Goal: Navigation & Orientation: Find specific page/section

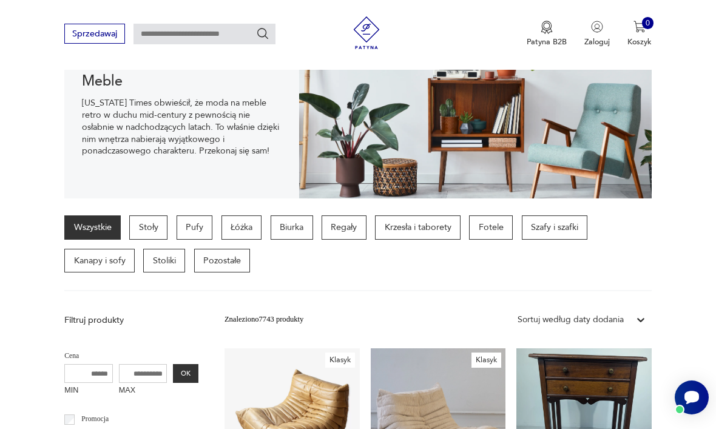
scroll to position [156, 0]
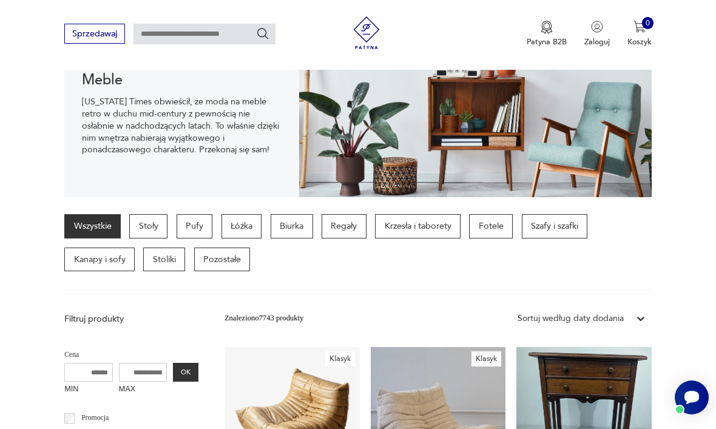
click at [424, 230] on p "Krzesła i taborety" at bounding box center [418, 226] width 86 height 24
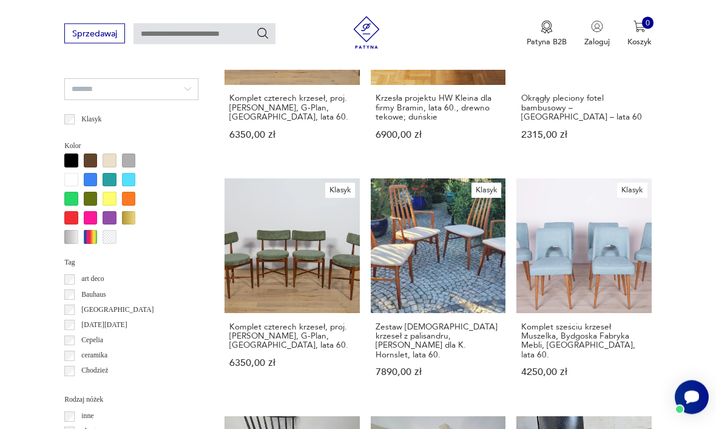
scroll to position [991, 0]
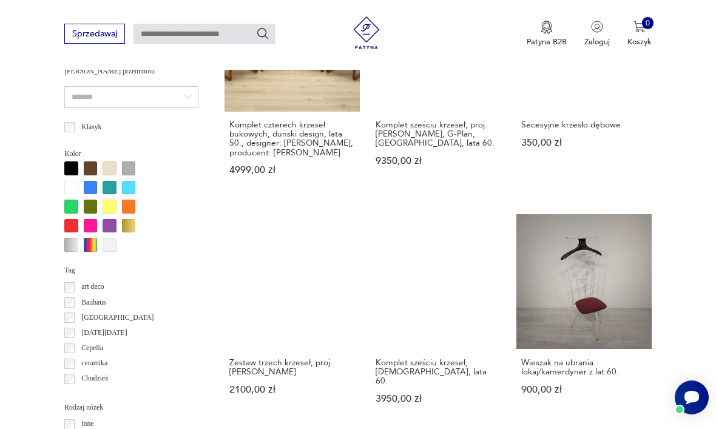
scroll to position [993, 0]
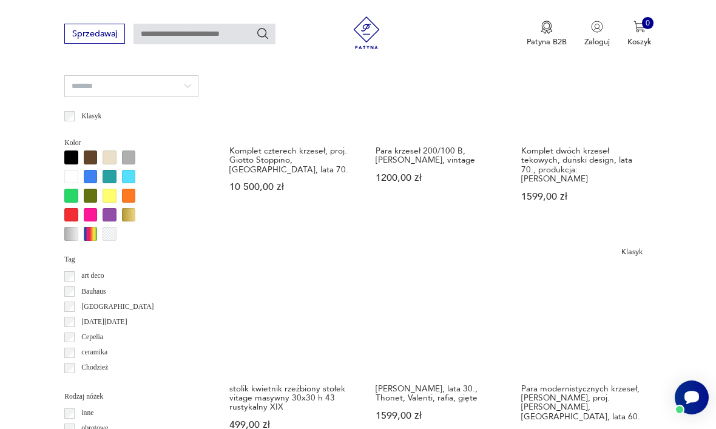
scroll to position [995, 0]
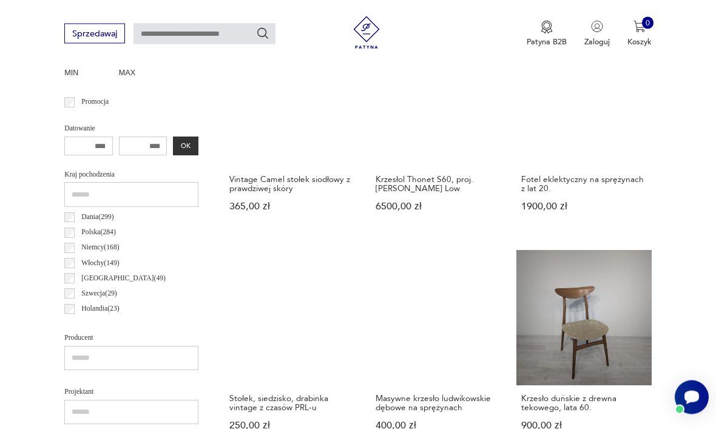
scroll to position [472, 0]
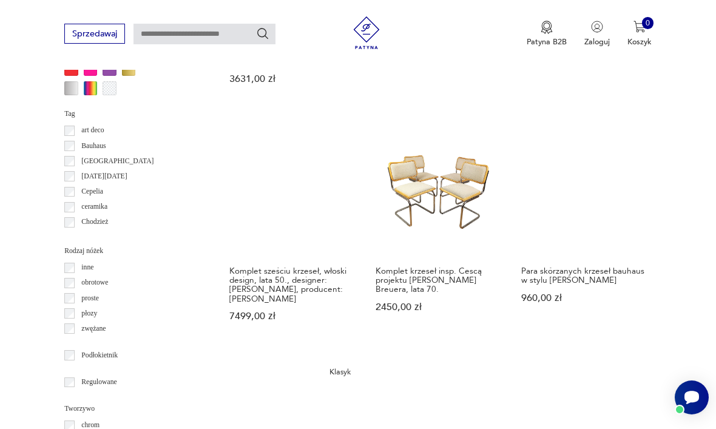
scroll to position [1213, 0]
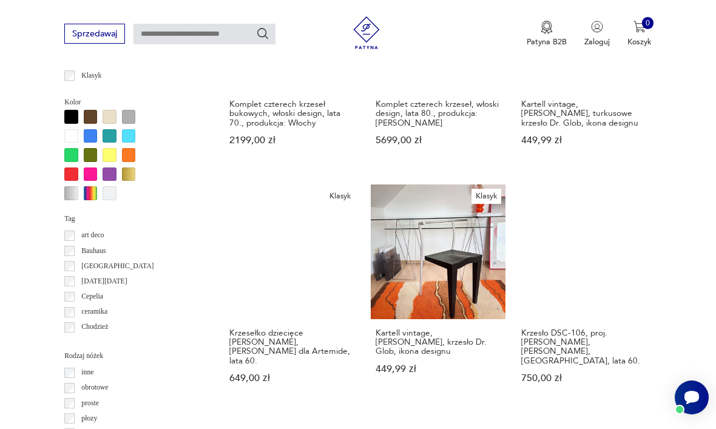
scroll to position [1059, 0]
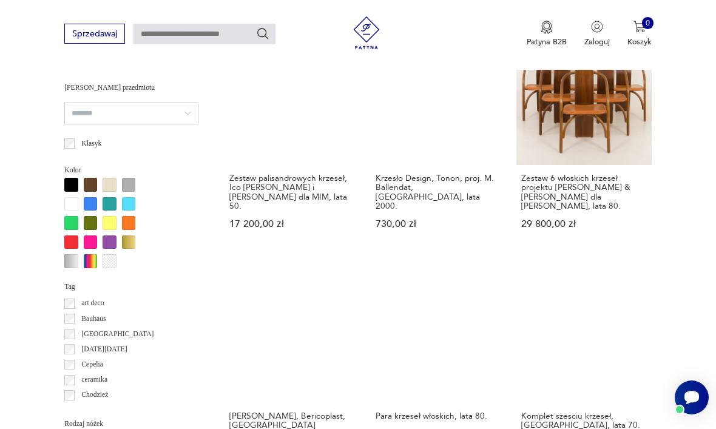
scroll to position [990, 0]
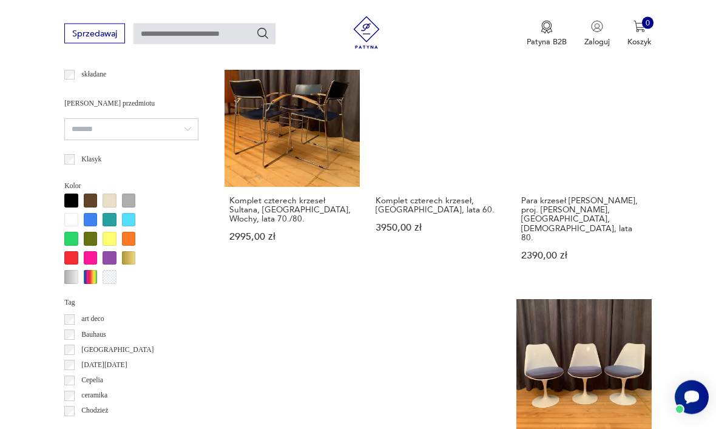
scroll to position [951, 0]
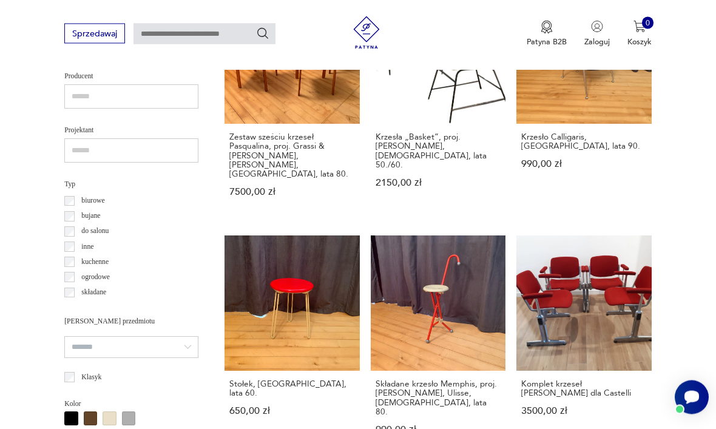
scroll to position [257, 0]
